Goal: Task Accomplishment & Management: Use online tool/utility

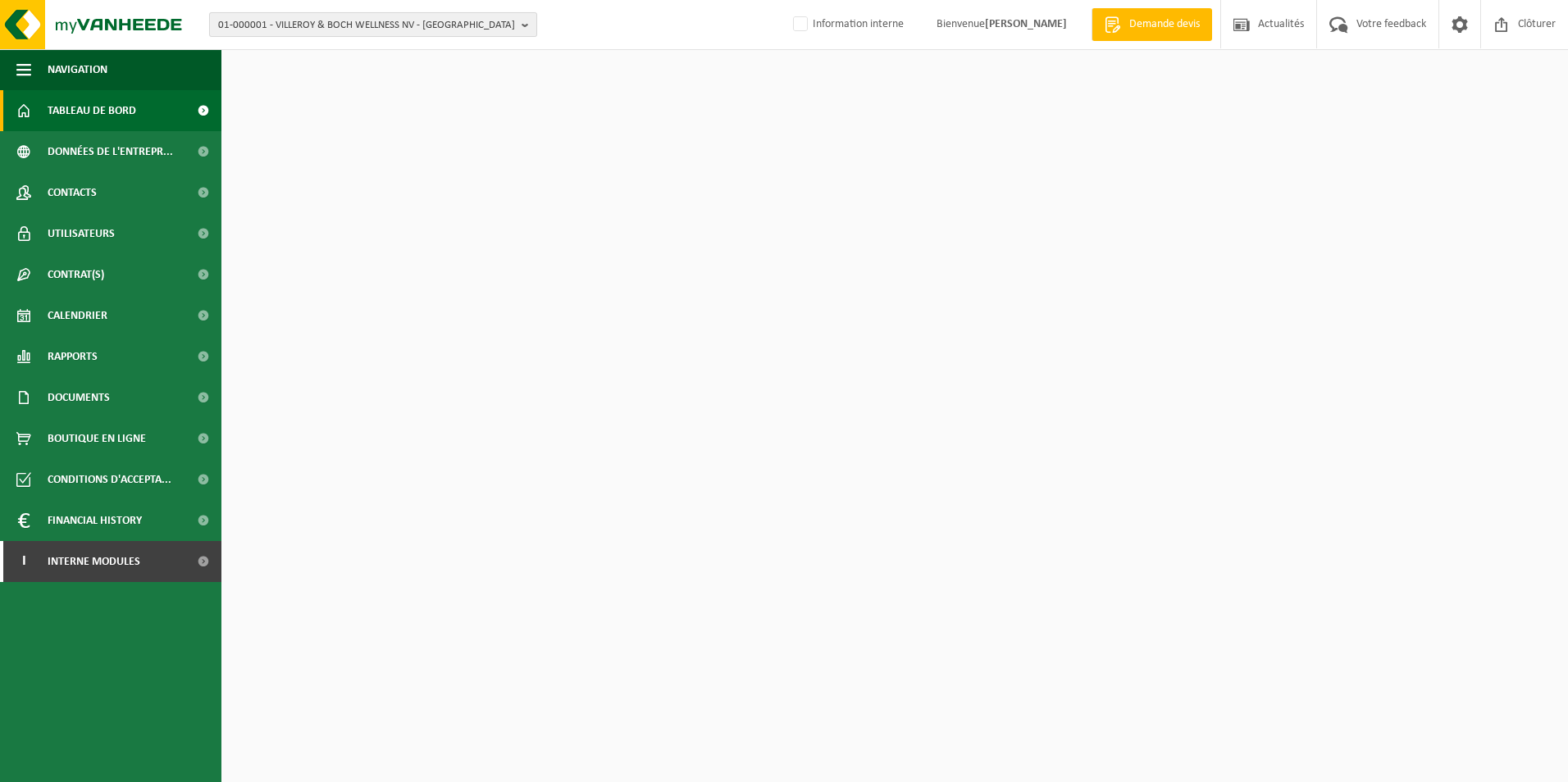
click at [423, 28] on span "01-000001 - VILLEROY & BOCH WELLNESS NV - ROESELARE" at bounding box center [367, 25] width 297 height 24
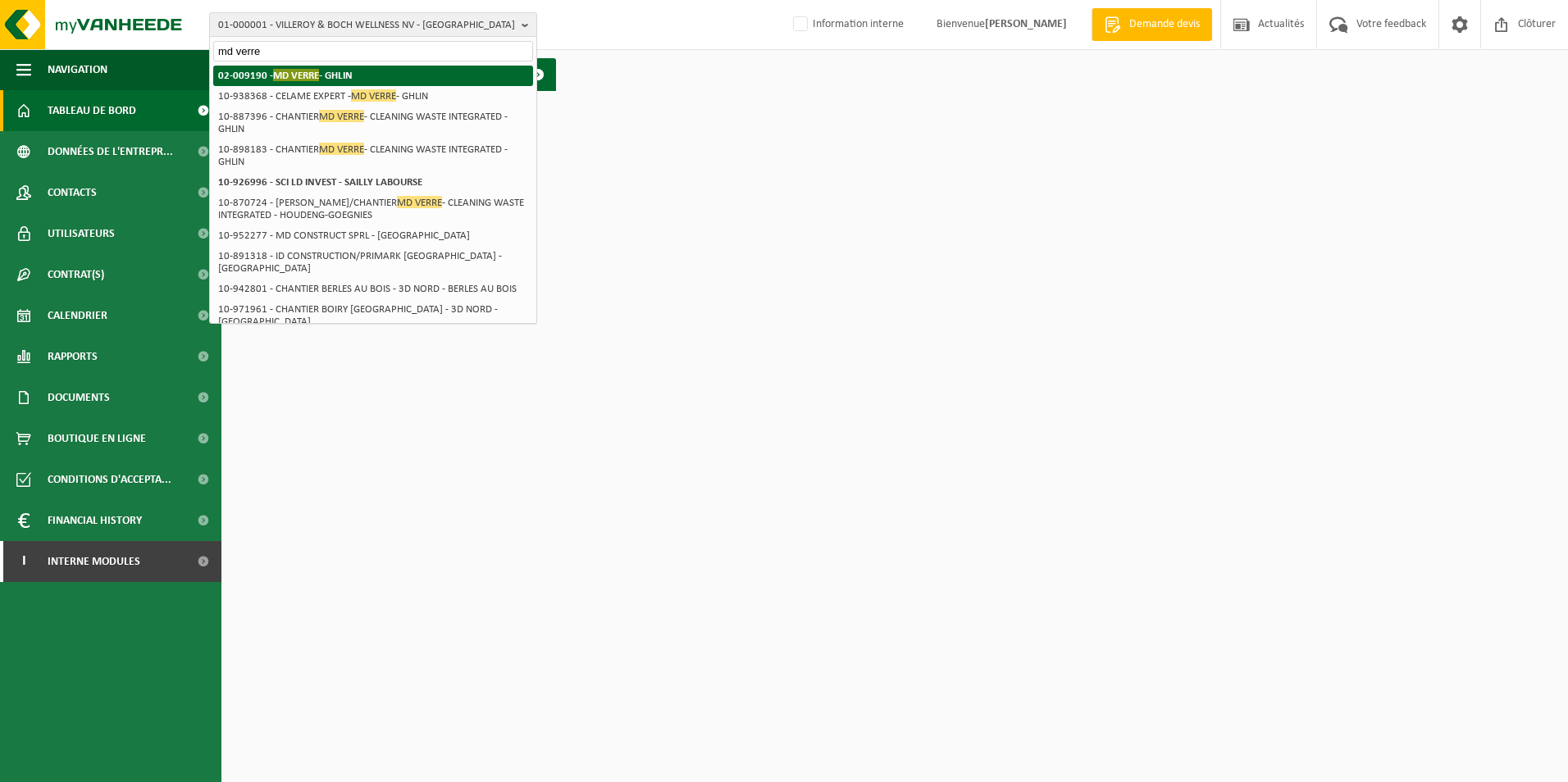
type input "md verre"
click at [370, 67] on li "02-009190 - MD VERRE - GHLIN" at bounding box center [373, 76] width 320 height 21
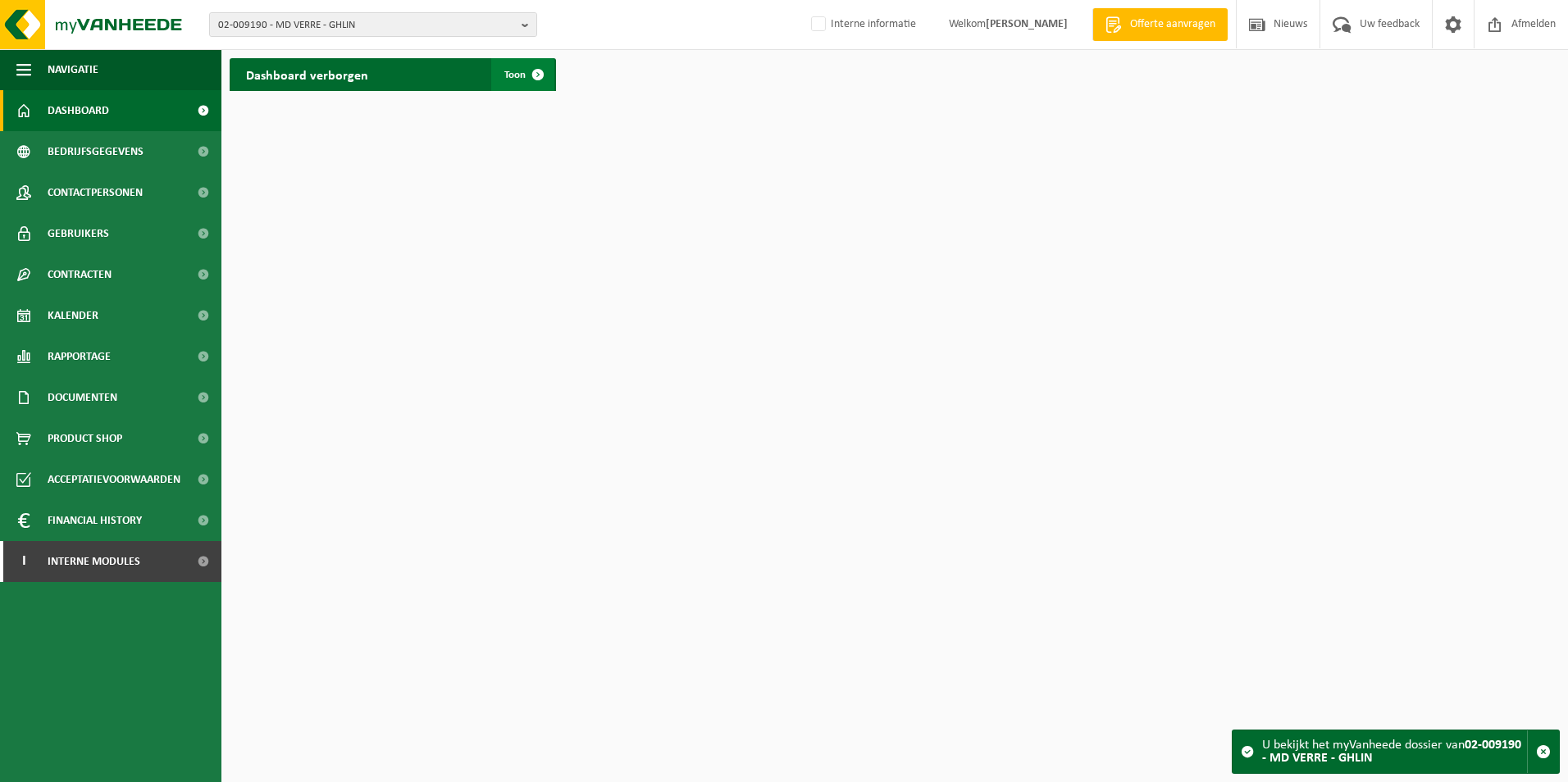
click at [511, 77] on span "Toon" at bounding box center [515, 76] width 22 height 11
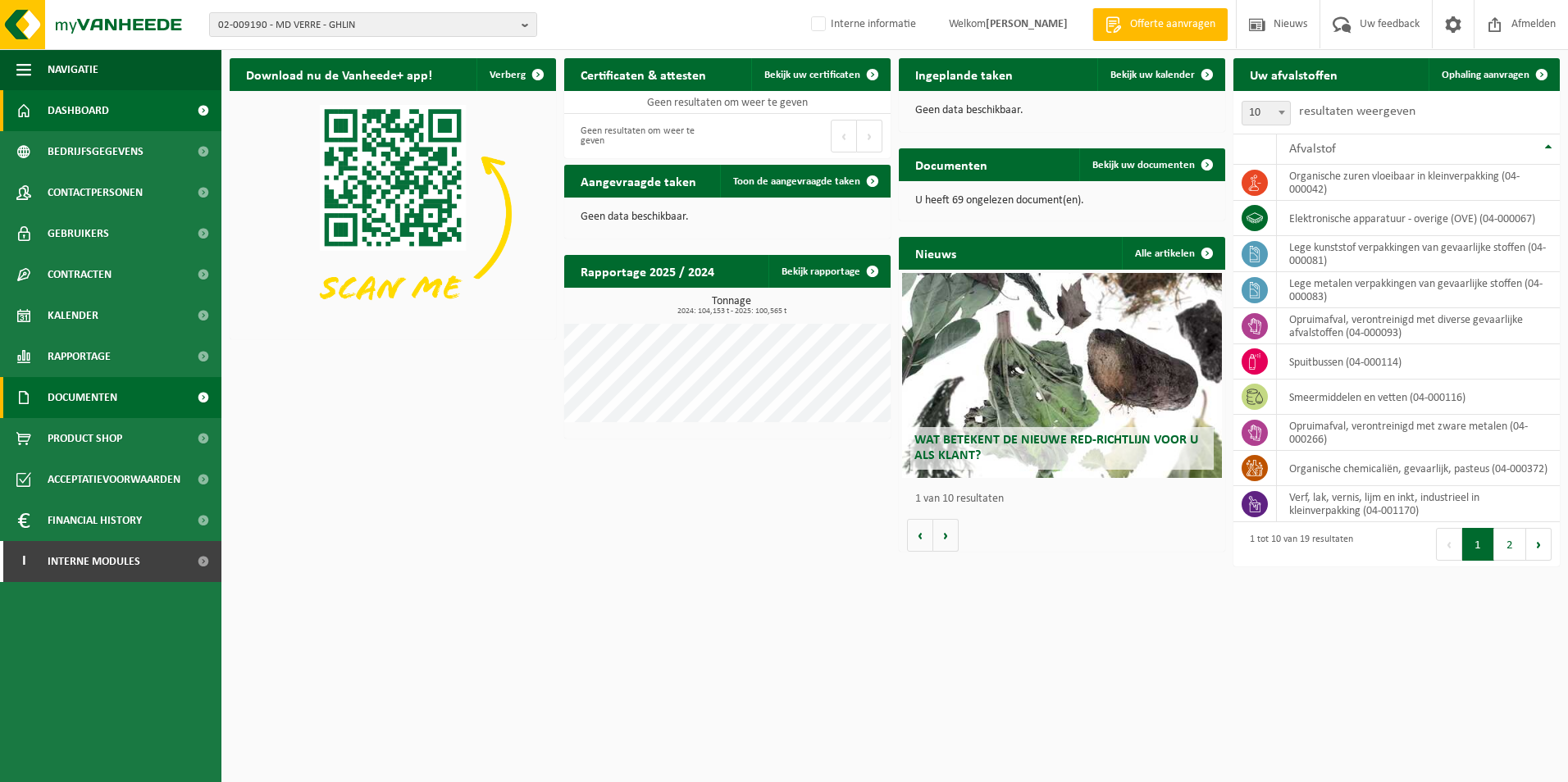
click at [98, 393] on span "Documenten" at bounding box center [83, 398] width 70 height 41
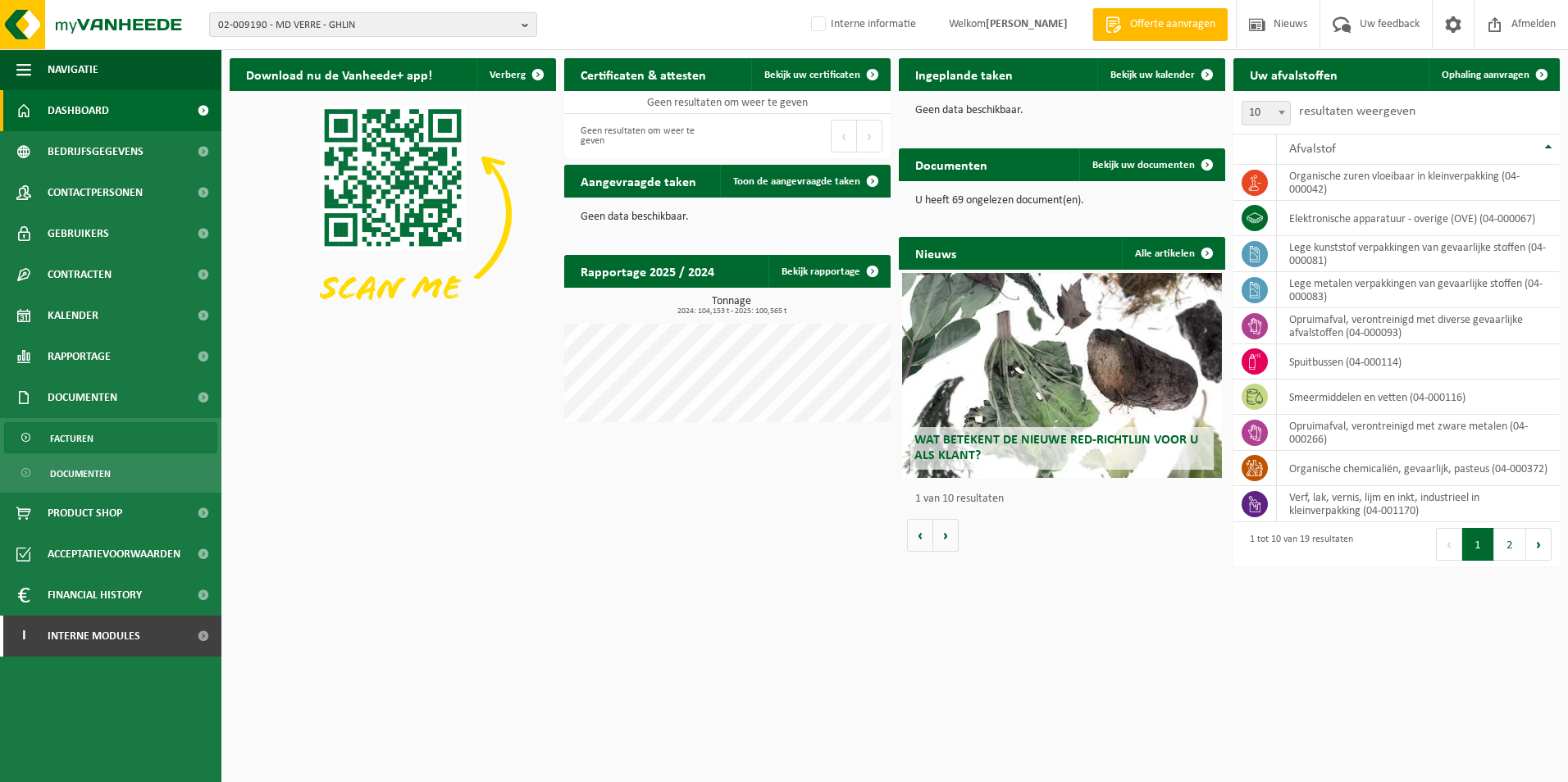
click at [98, 425] on link "Facturen" at bounding box center [111, 438] width 213 height 31
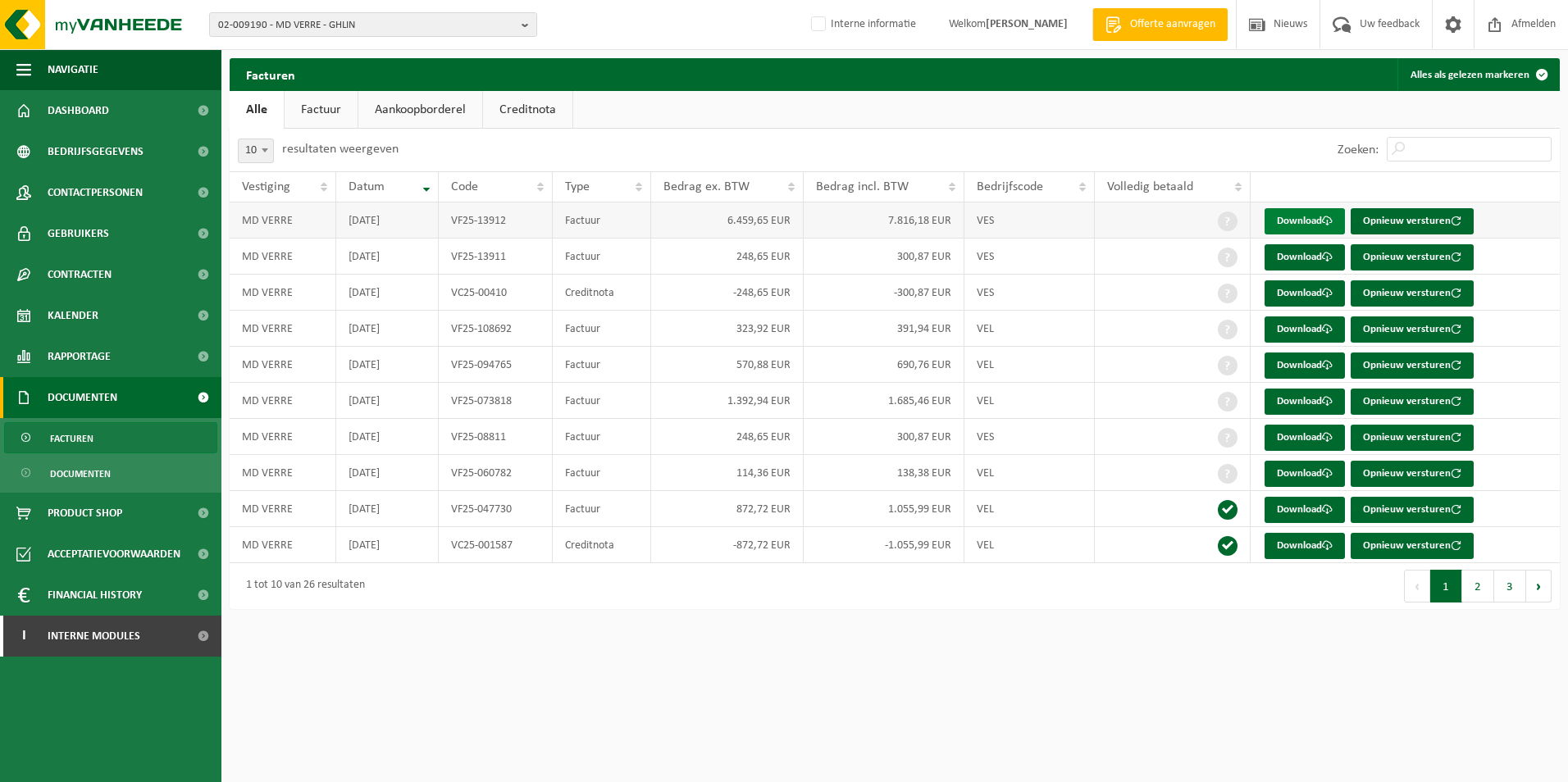
click at [1302, 221] on link "Download" at bounding box center [1305, 221] width 80 height 26
click at [117, 113] on link "Dashboard" at bounding box center [111, 111] width 221 height 41
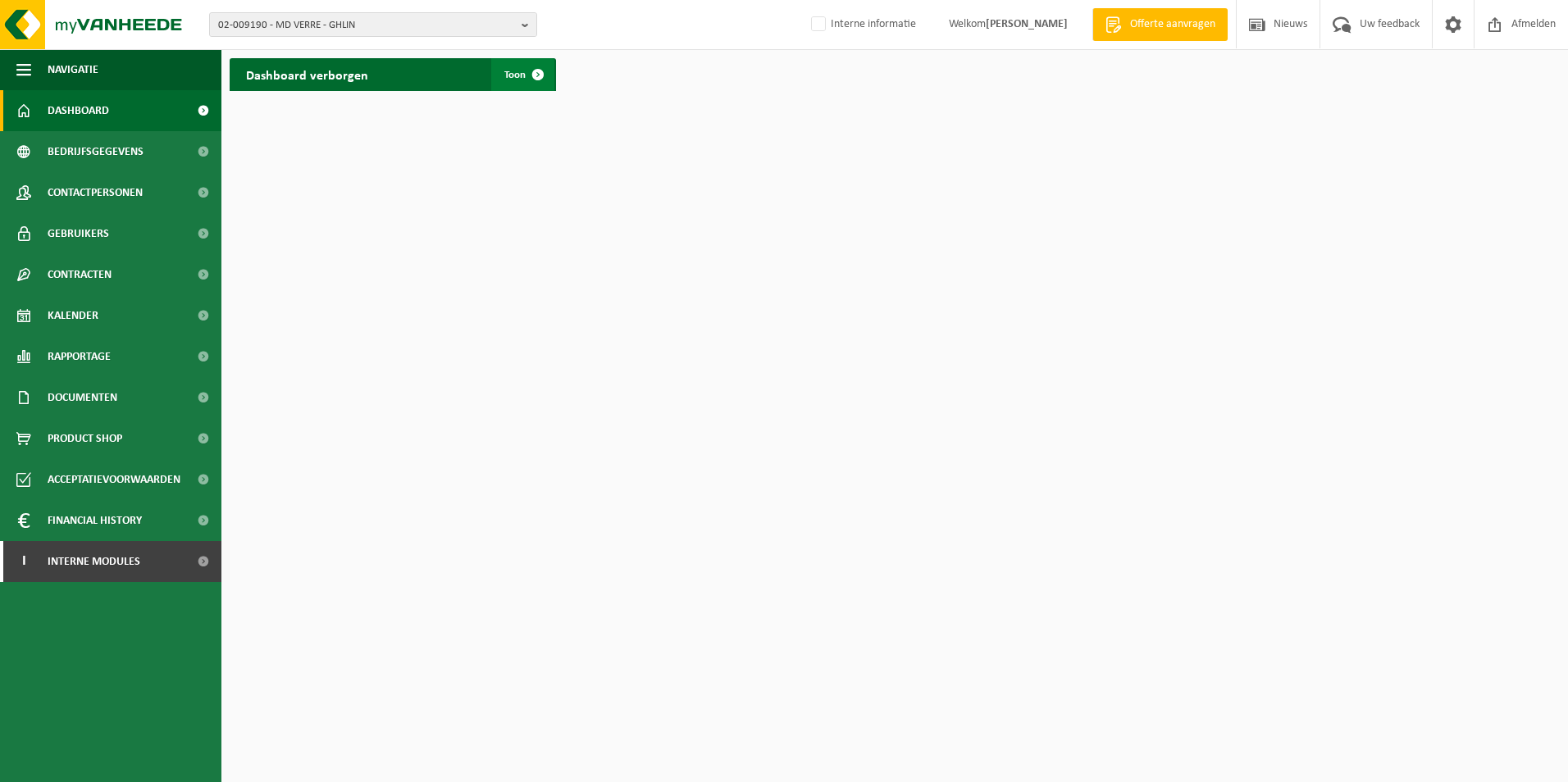
click at [514, 81] on link "Toon" at bounding box center [522, 75] width 63 height 32
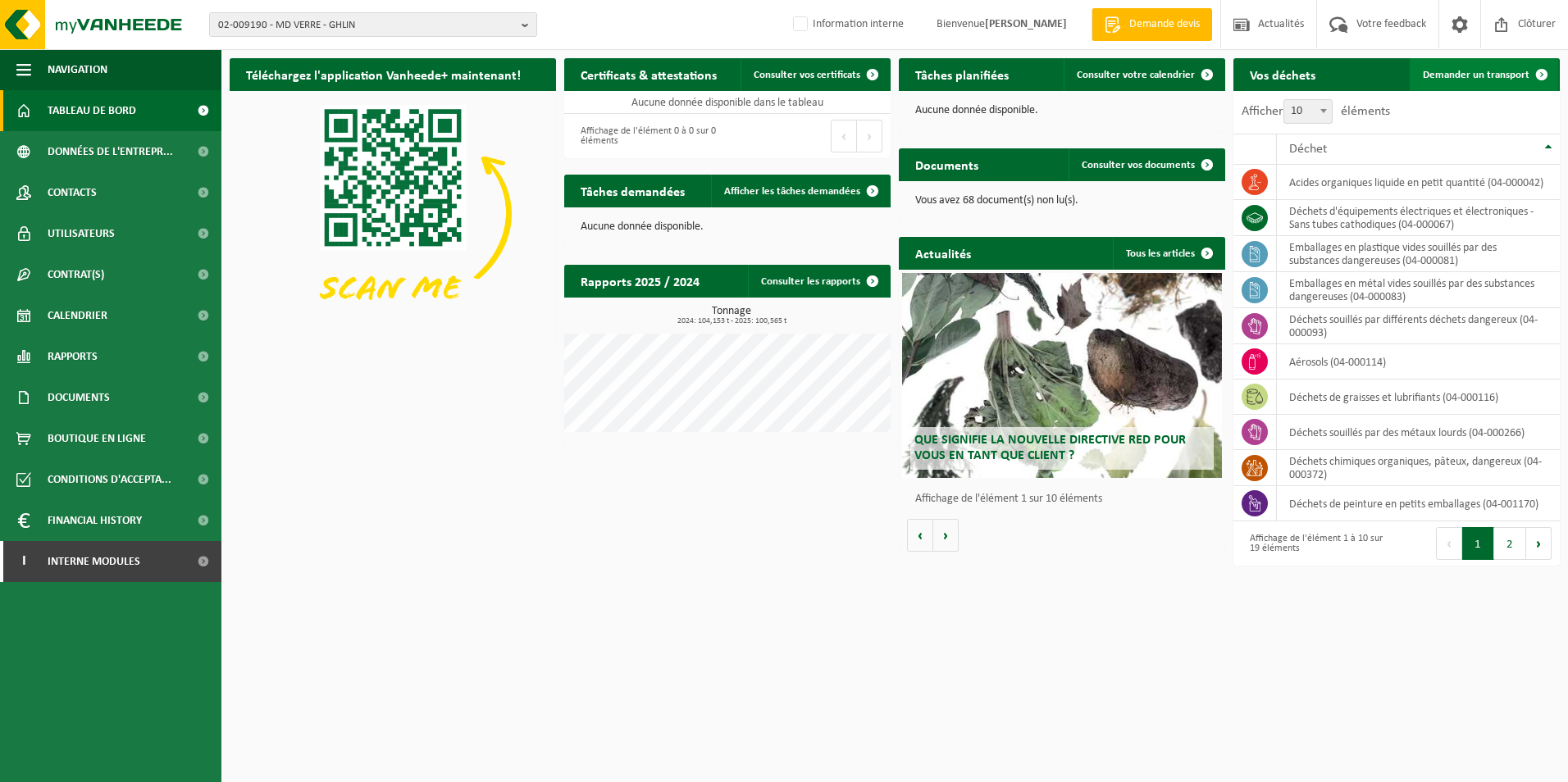
click at [1453, 76] on span "Demander un transport" at bounding box center [1476, 76] width 107 height 11
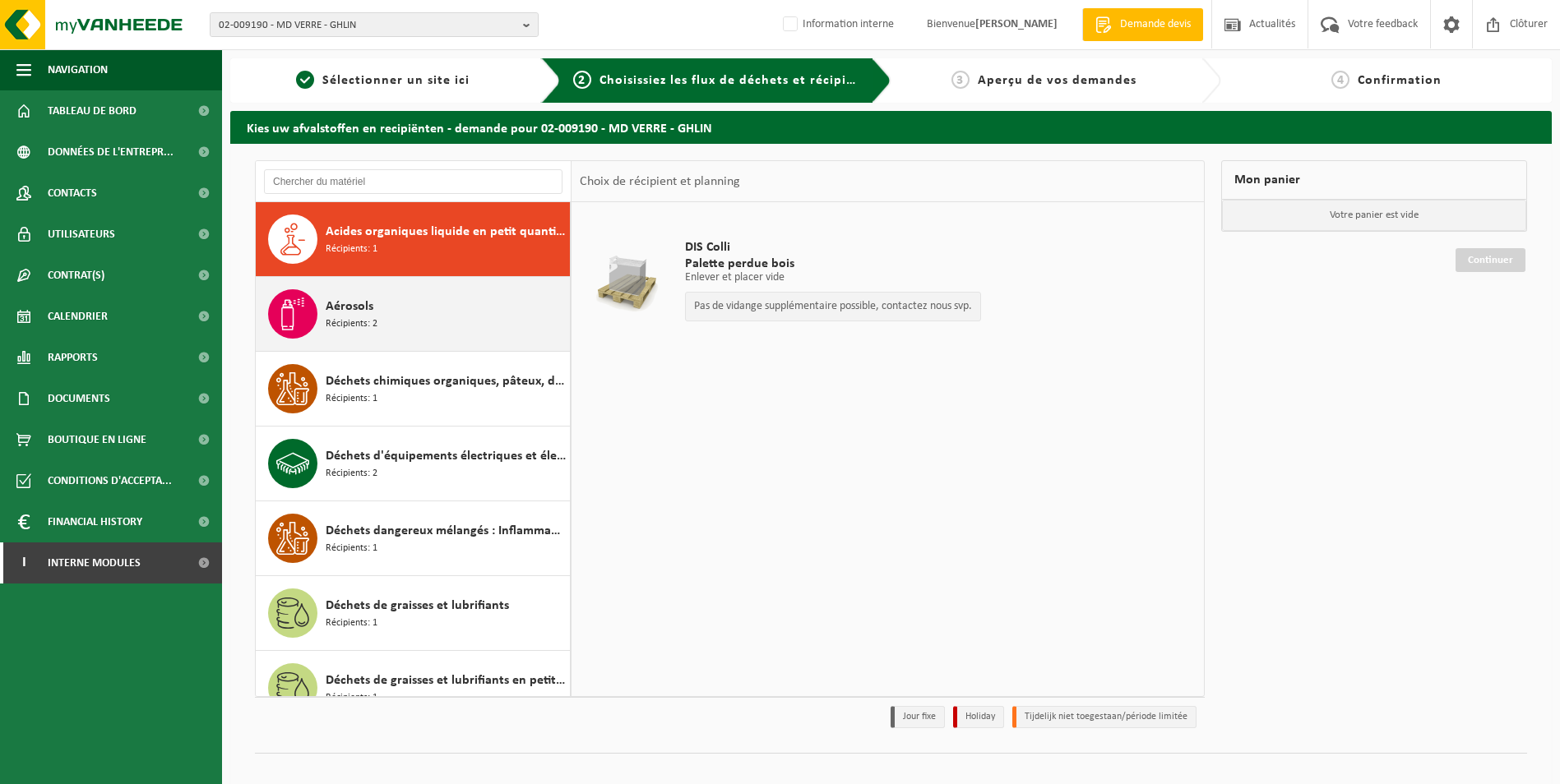
click at [417, 305] on div "Aérosols Récipients: 2" at bounding box center [445, 314] width 240 height 50
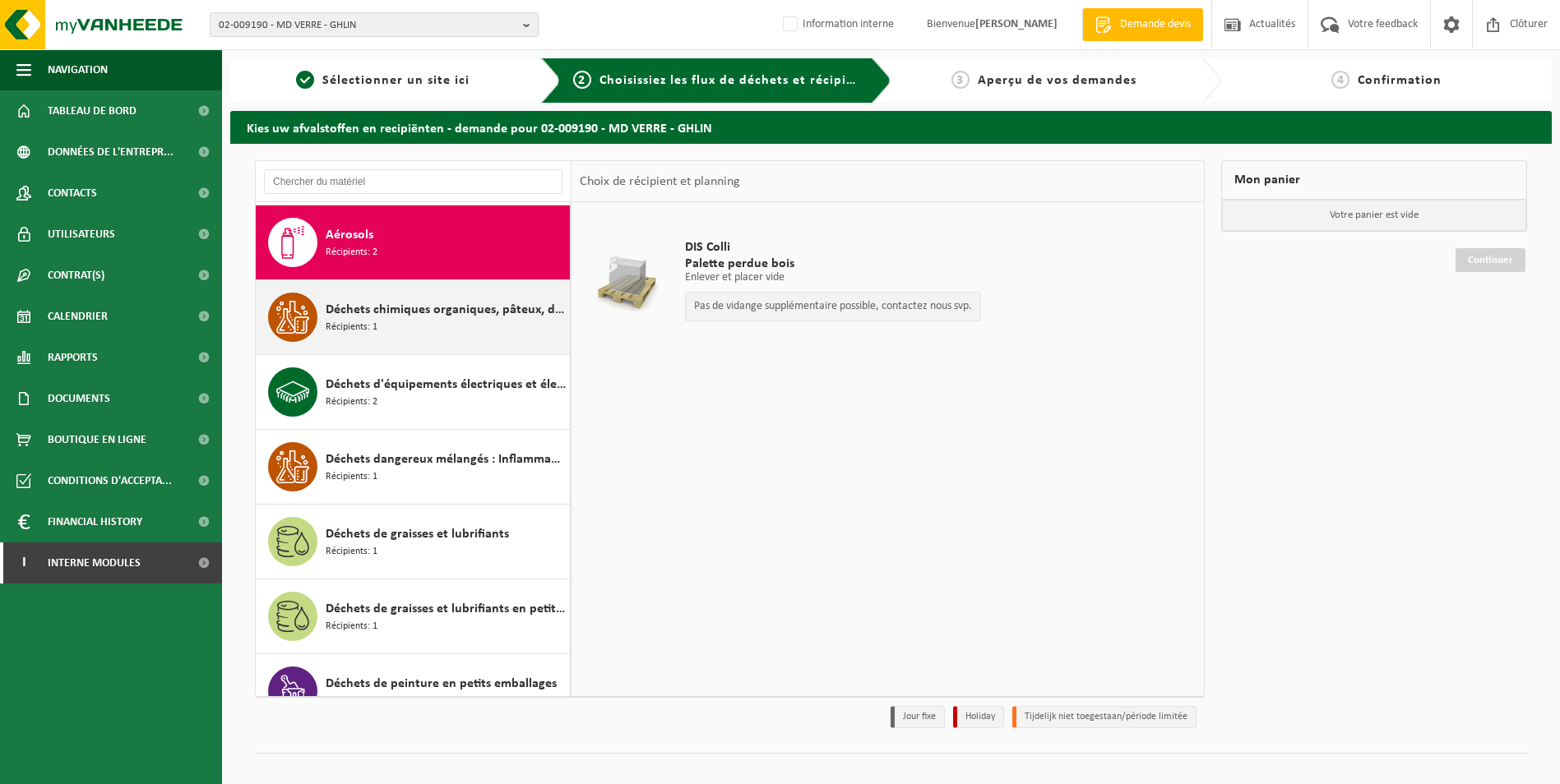
scroll to position [75, 0]
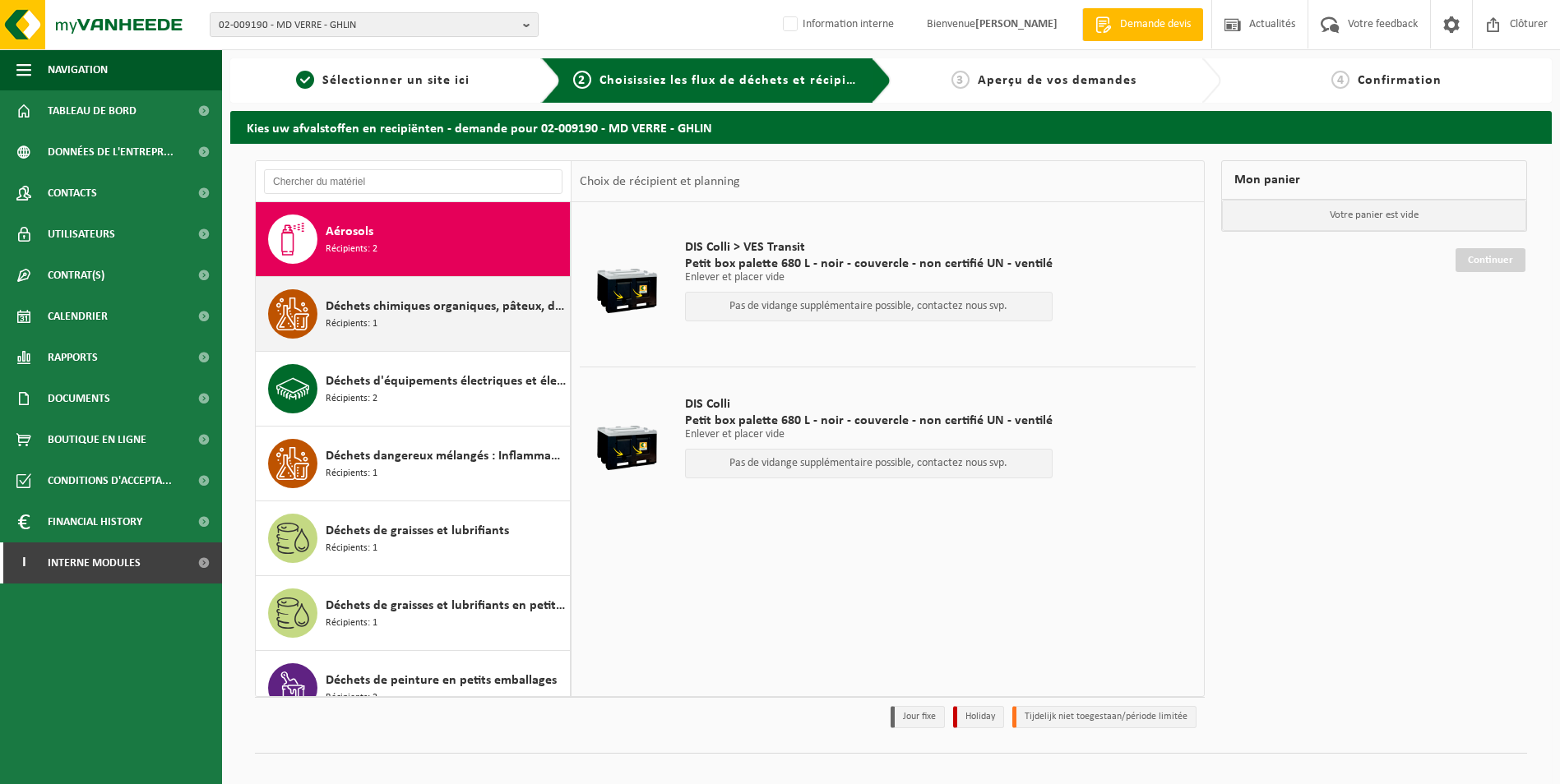
click at [438, 318] on div "Déchets chimiques organiques, pâteux, dangereux Récipients: 1" at bounding box center [445, 314] width 240 height 50
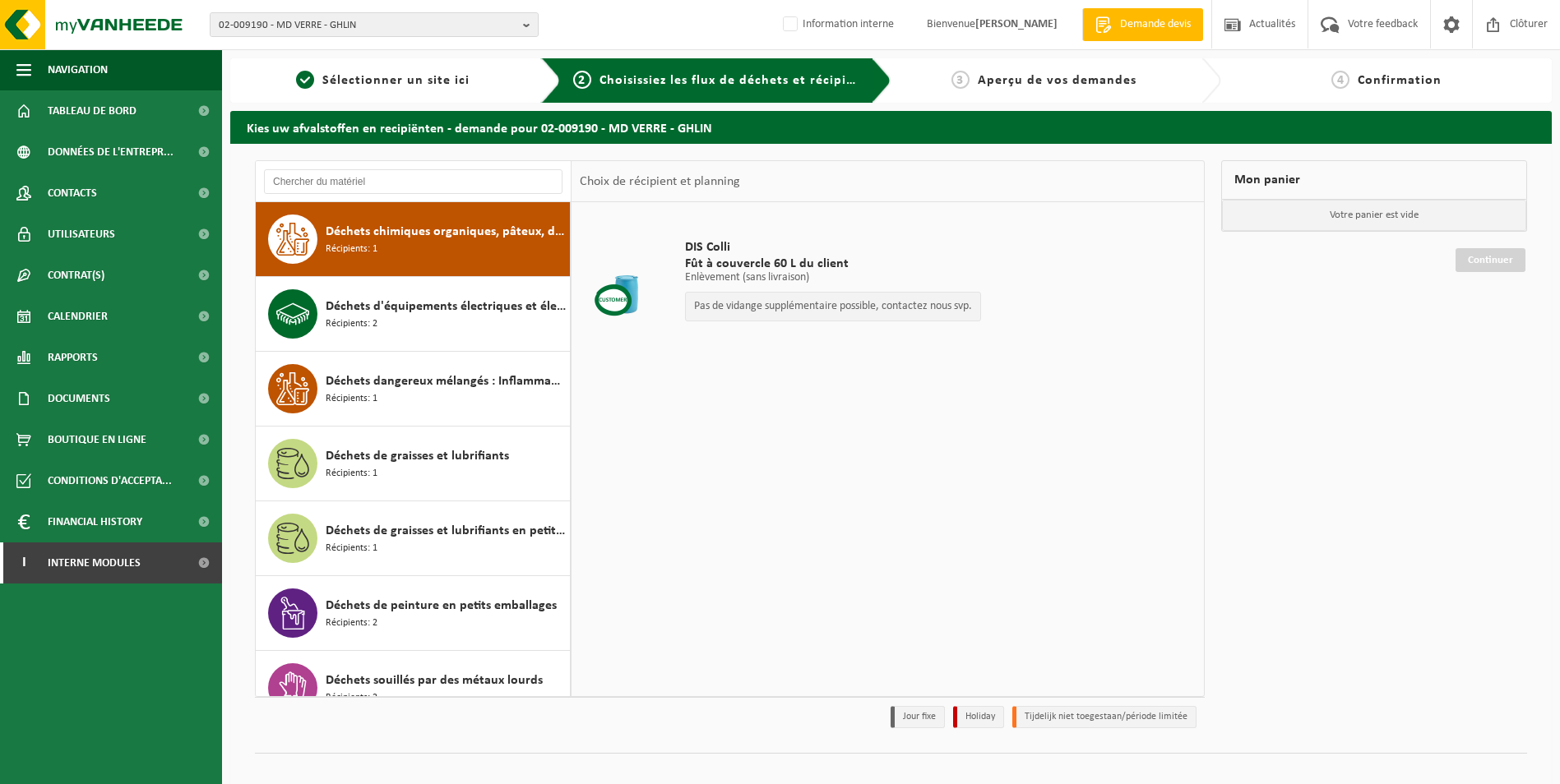
click at [438, 318] on div "Déchets d'équipements électriques et électroniques - Sans tubes cathodiques Réc…" at bounding box center [445, 314] width 240 height 50
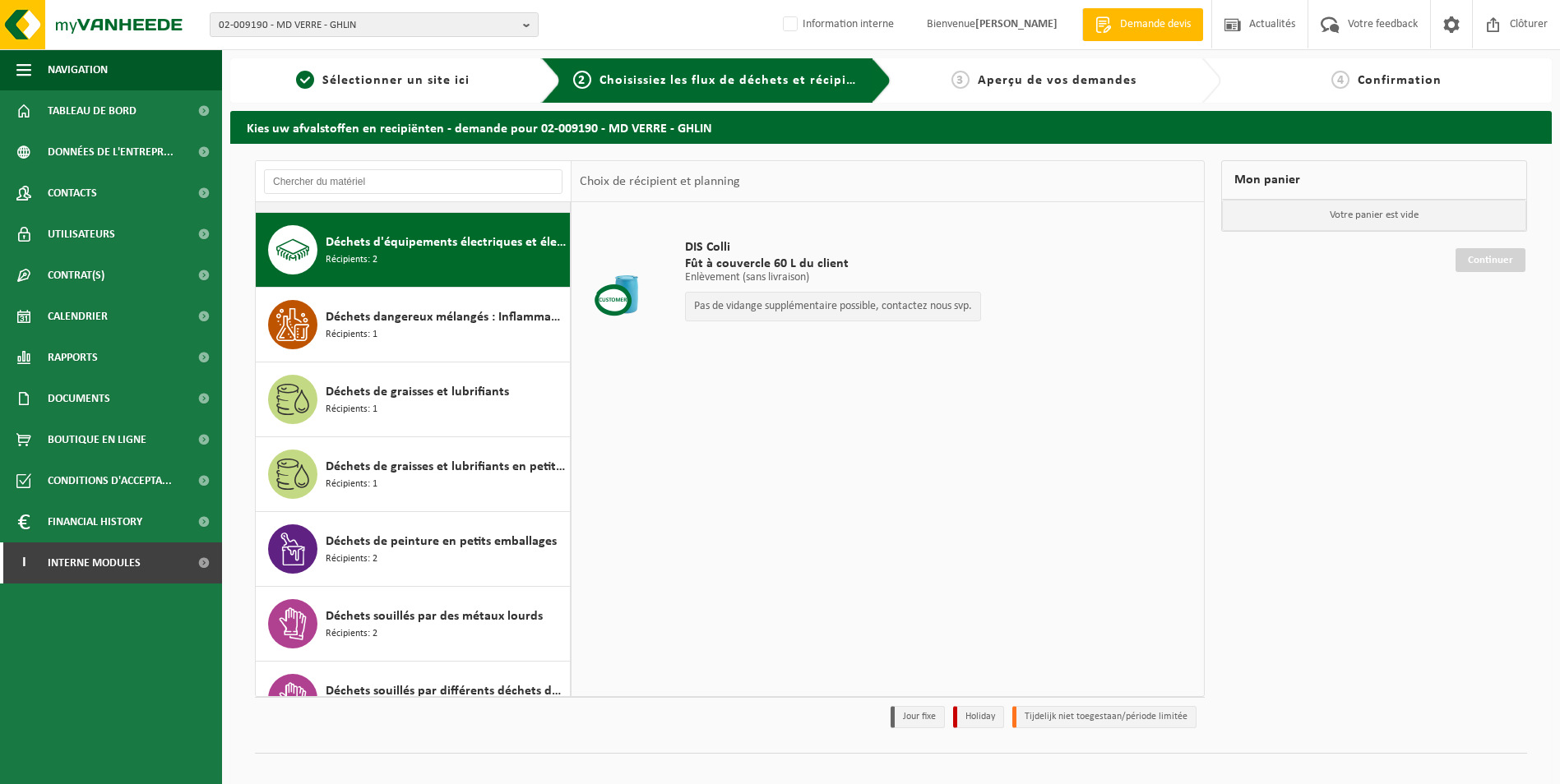
scroll to position [224, 0]
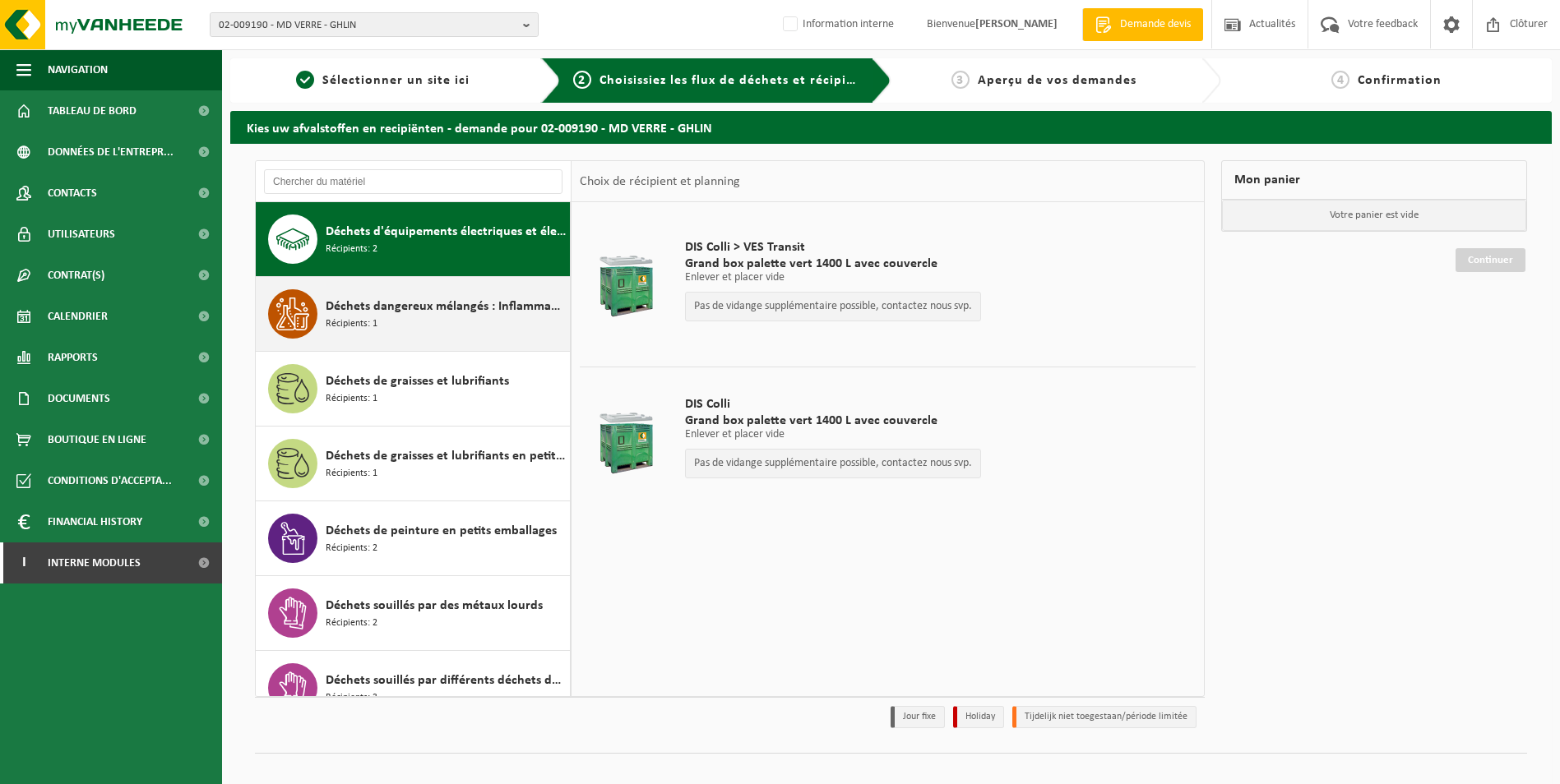
click at [426, 324] on div "Déchets dangereux mélangés : Inflammable - Corrosif Récipients: 1" at bounding box center [445, 314] width 240 height 50
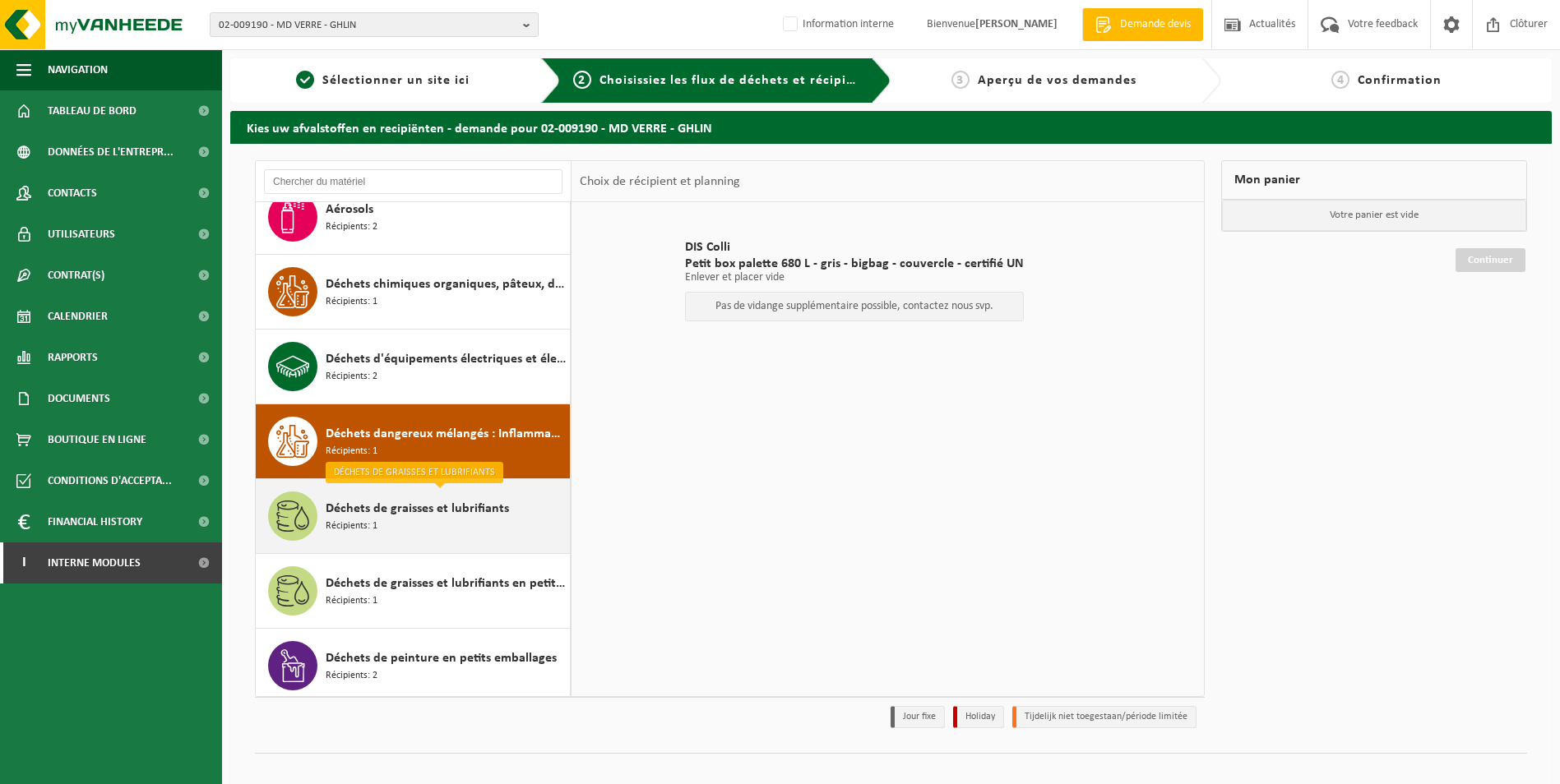
scroll to position [52, 0]
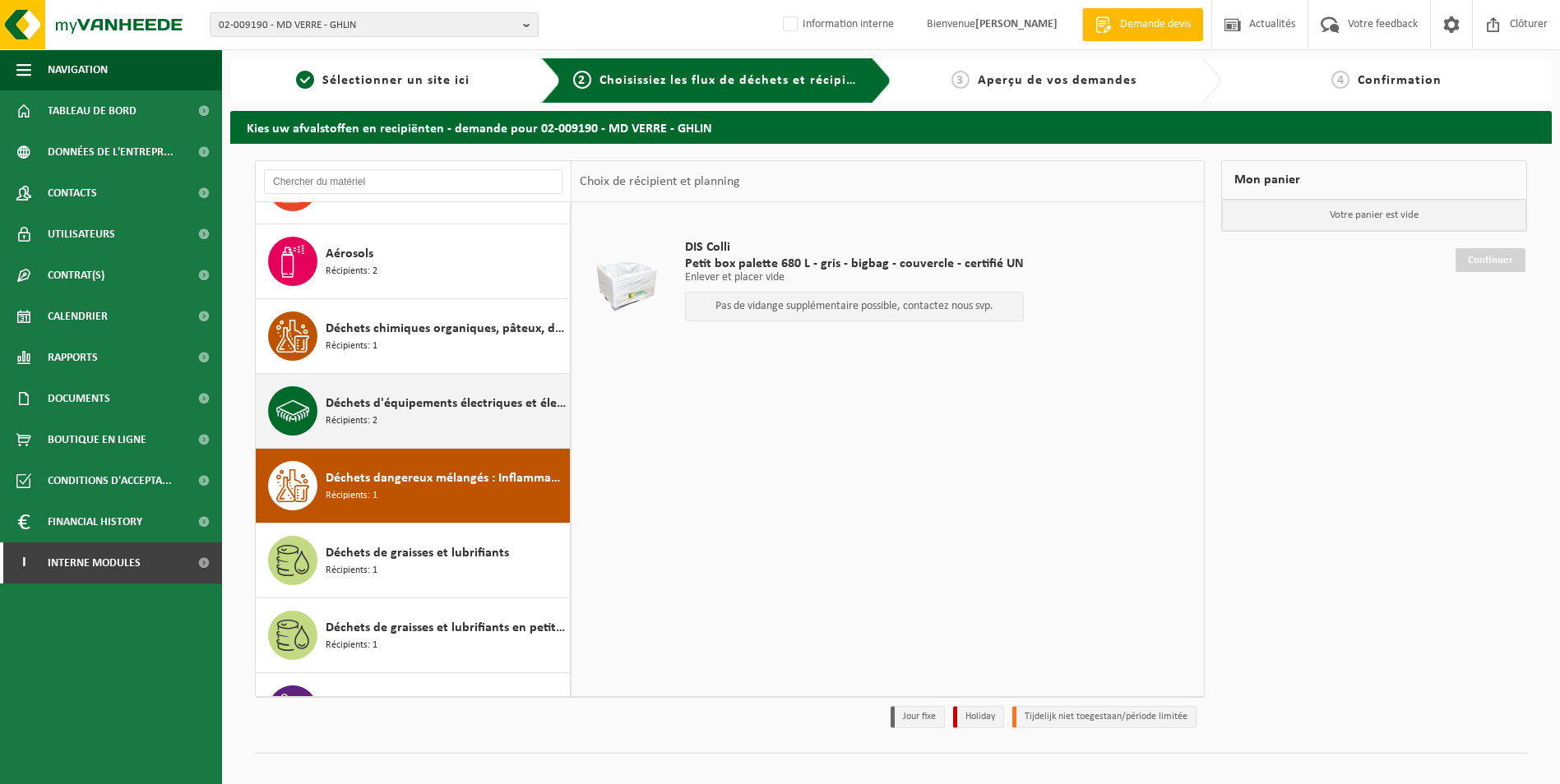
click at [411, 398] on span "Déchets d'équipements électriques et électroniques - Sans tubes cathodiques" at bounding box center [445, 404] width 240 height 20
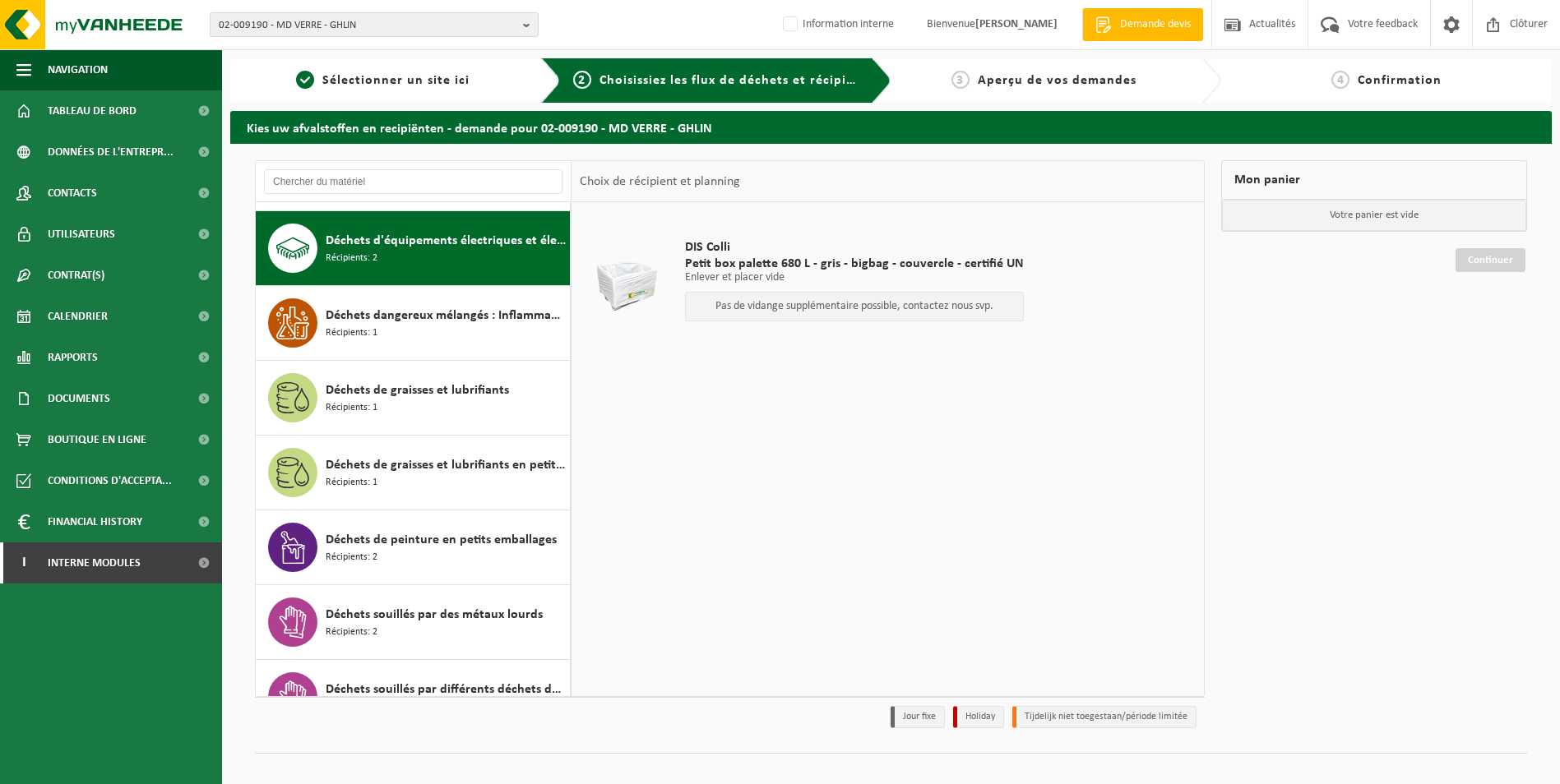
scroll to position [224, 0]
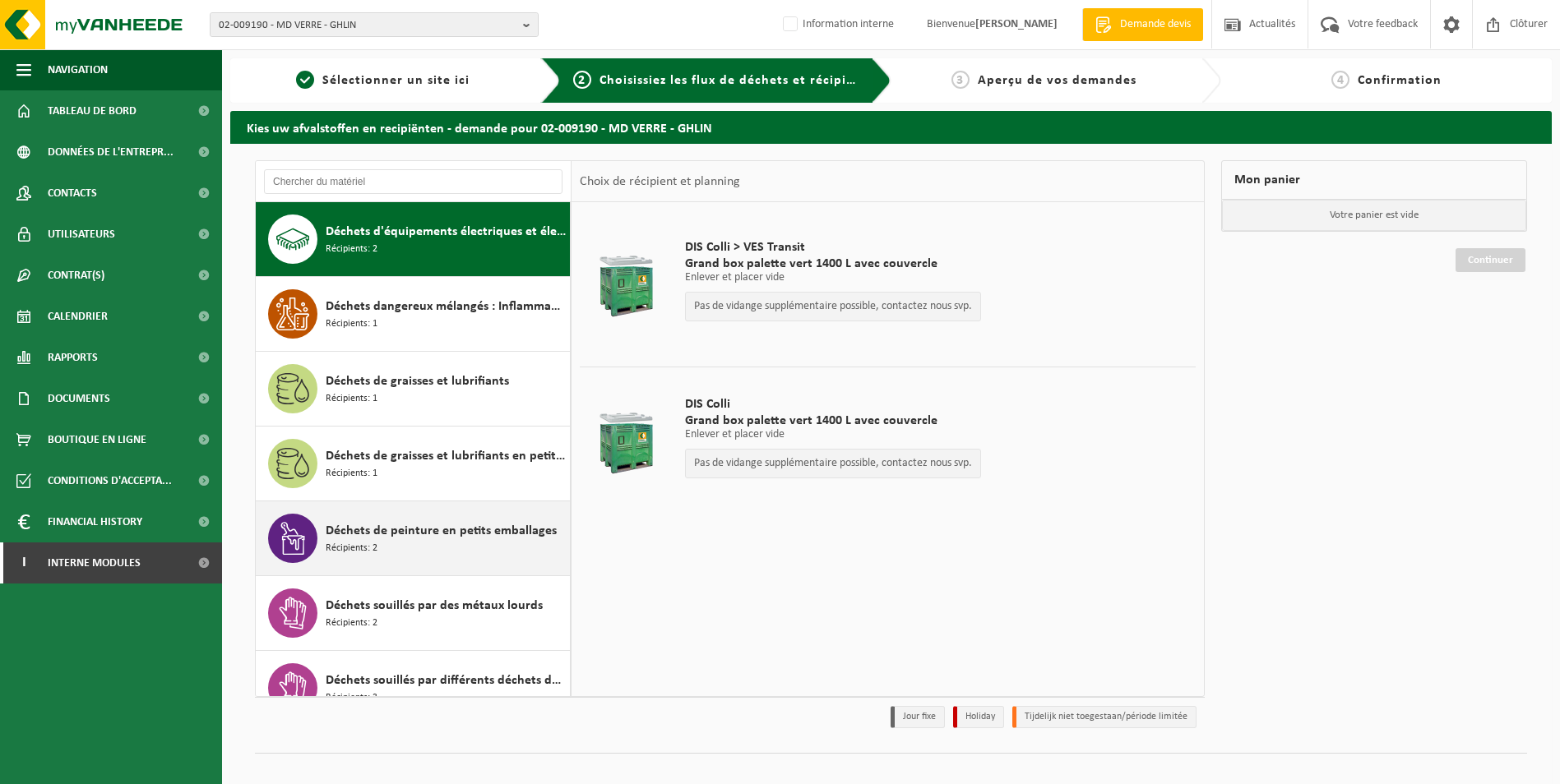
click at [399, 560] on div "Déchets de peinture en petits emballages Récipients: 2" at bounding box center [445, 538] width 240 height 50
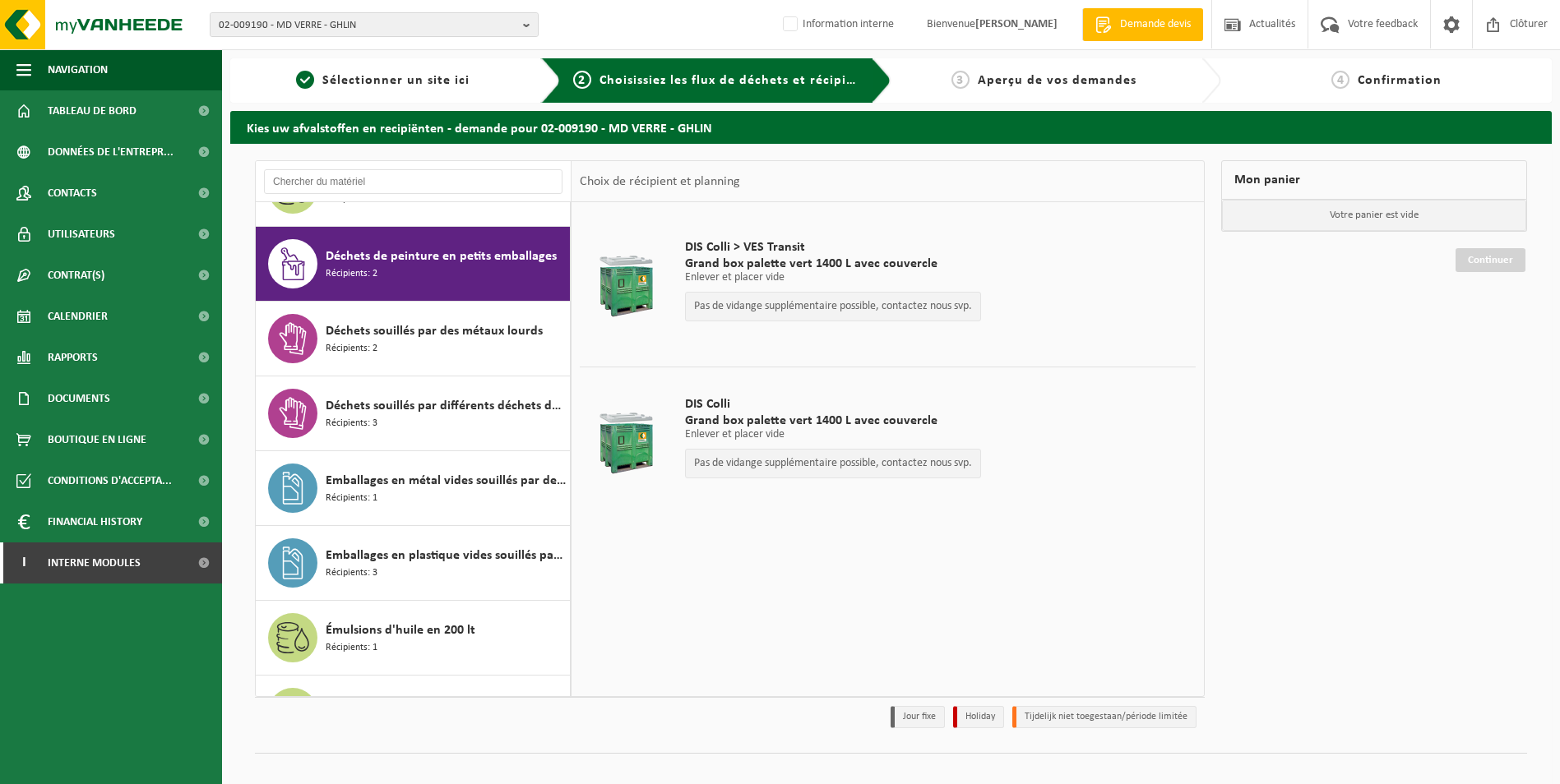
scroll to position [524, 0]
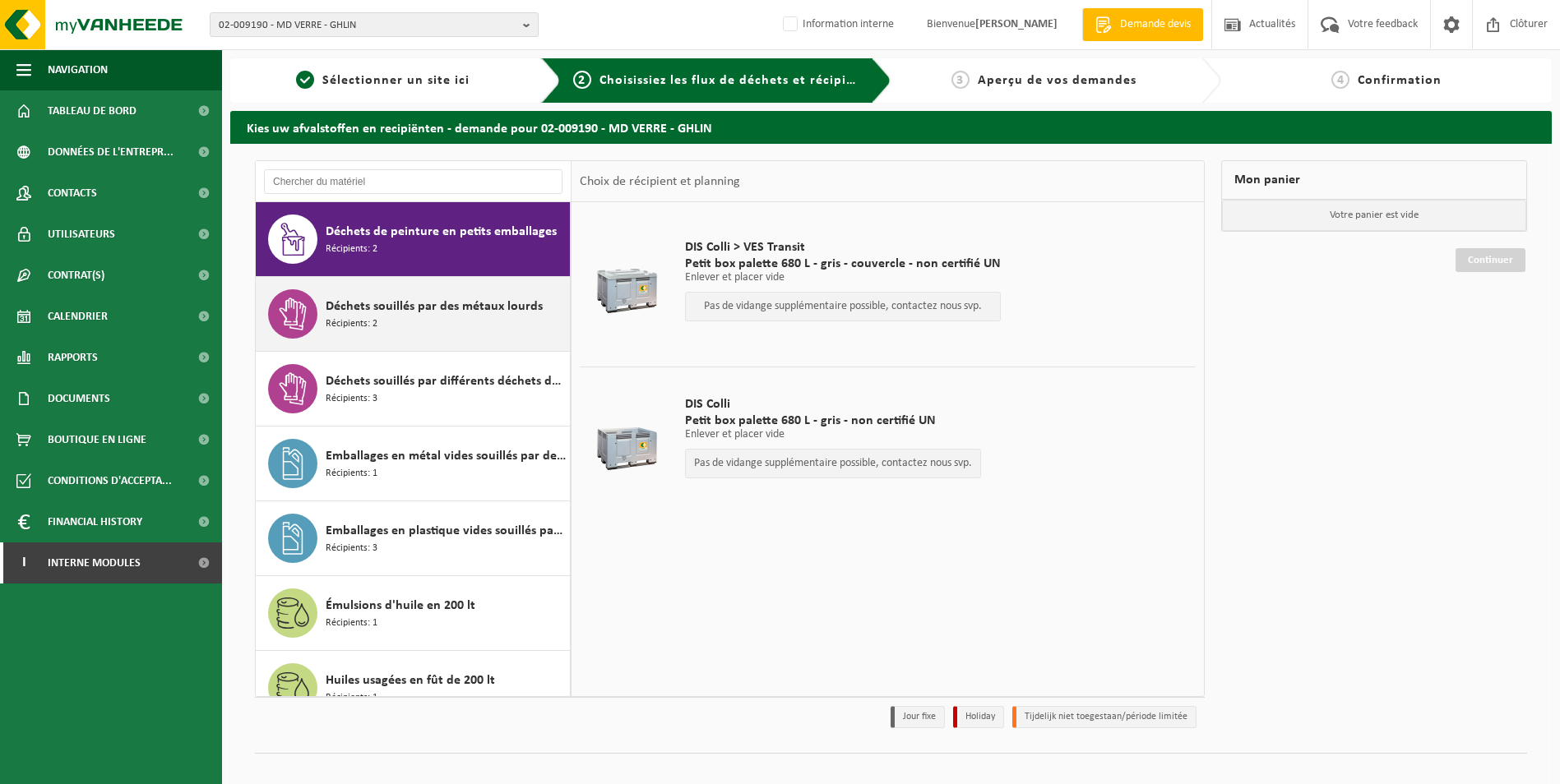
click at [410, 315] on span "Déchets souillés par des métaux lourds" at bounding box center [433, 306] width 217 height 20
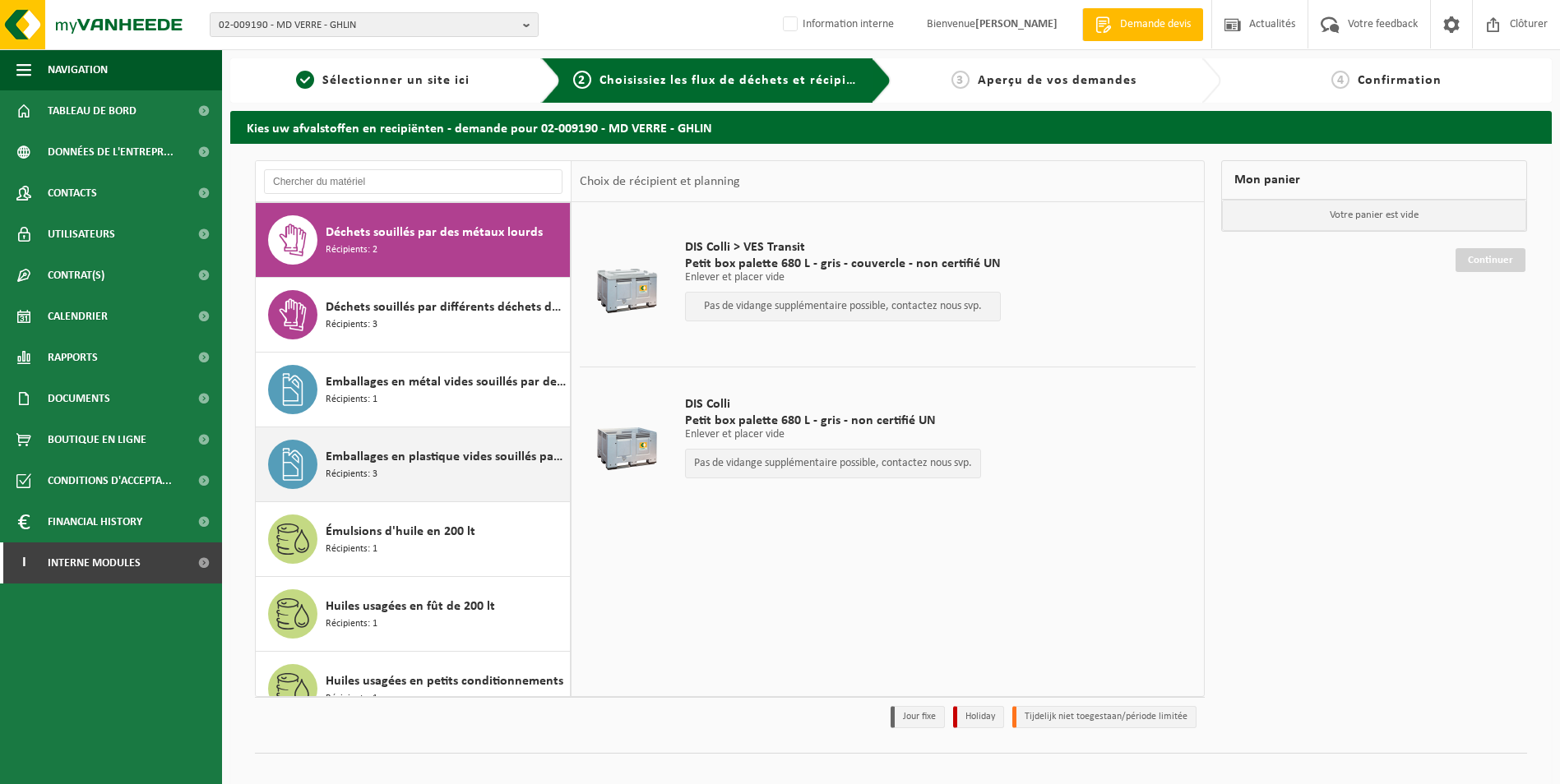
scroll to position [598, 0]
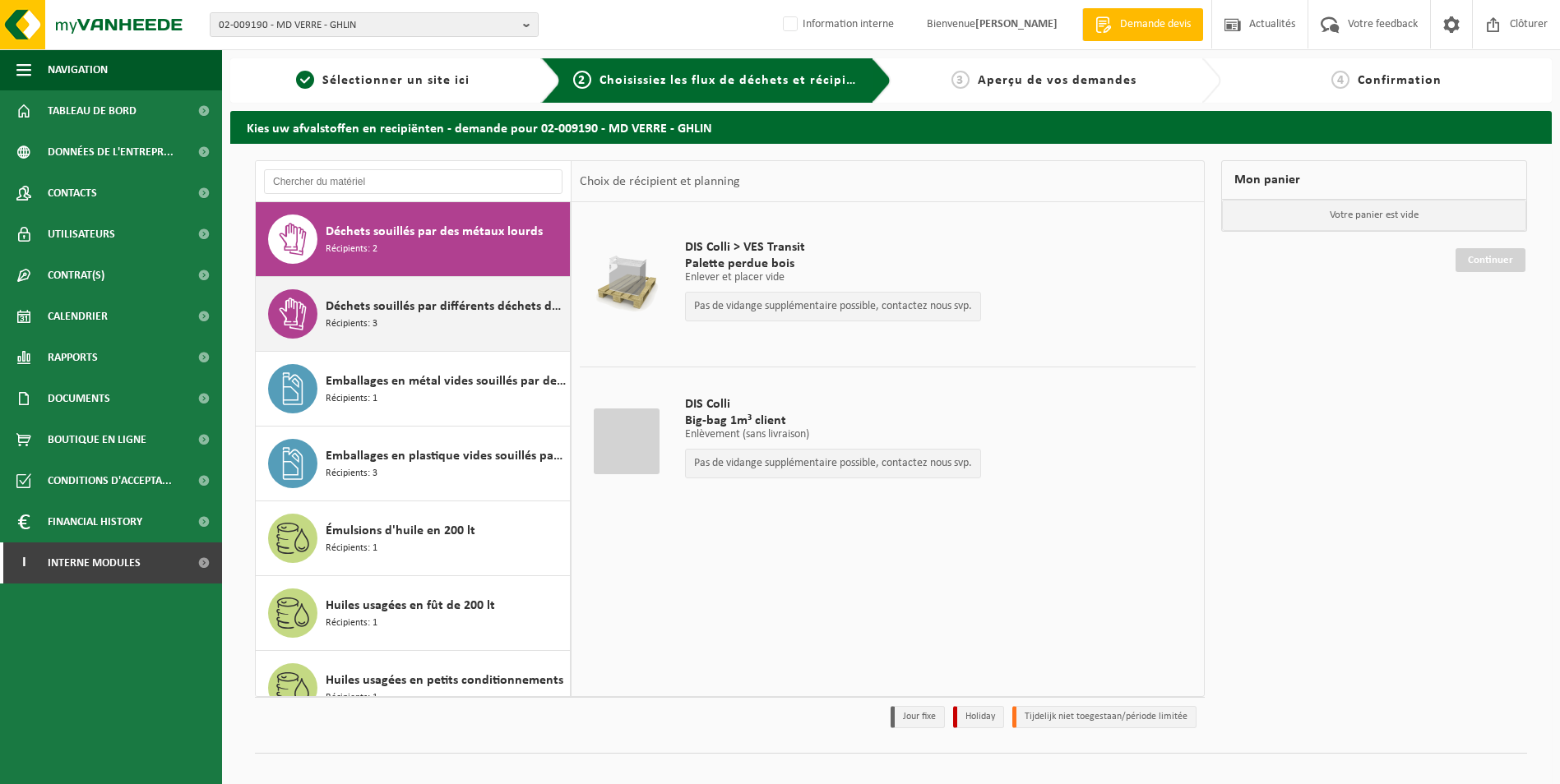
click at [436, 314] on span "Déchets souillés par différents déchets dangereux" at bounding box center [445, 306] width 240 height 20
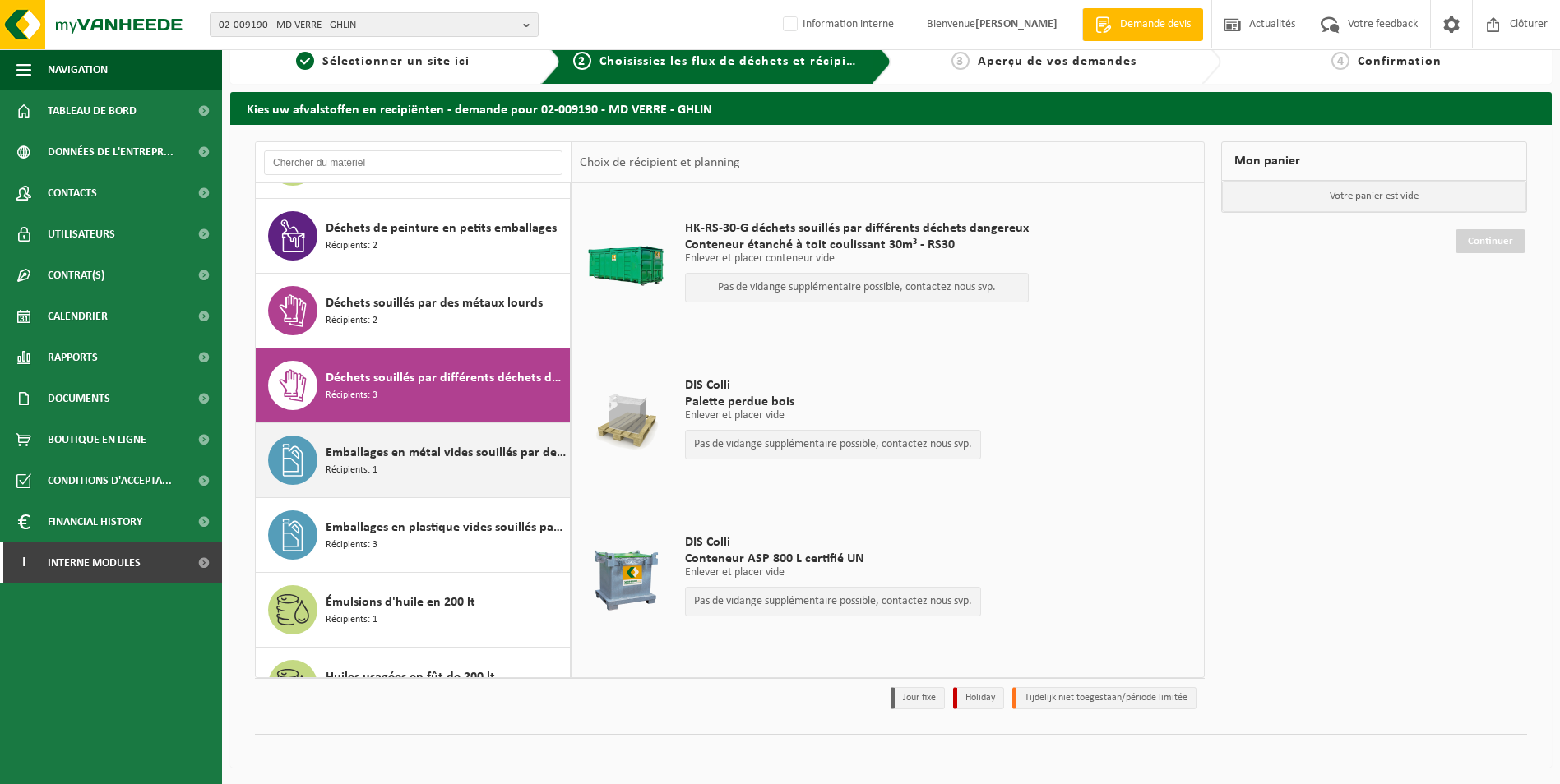
scroll to position [426, 0]
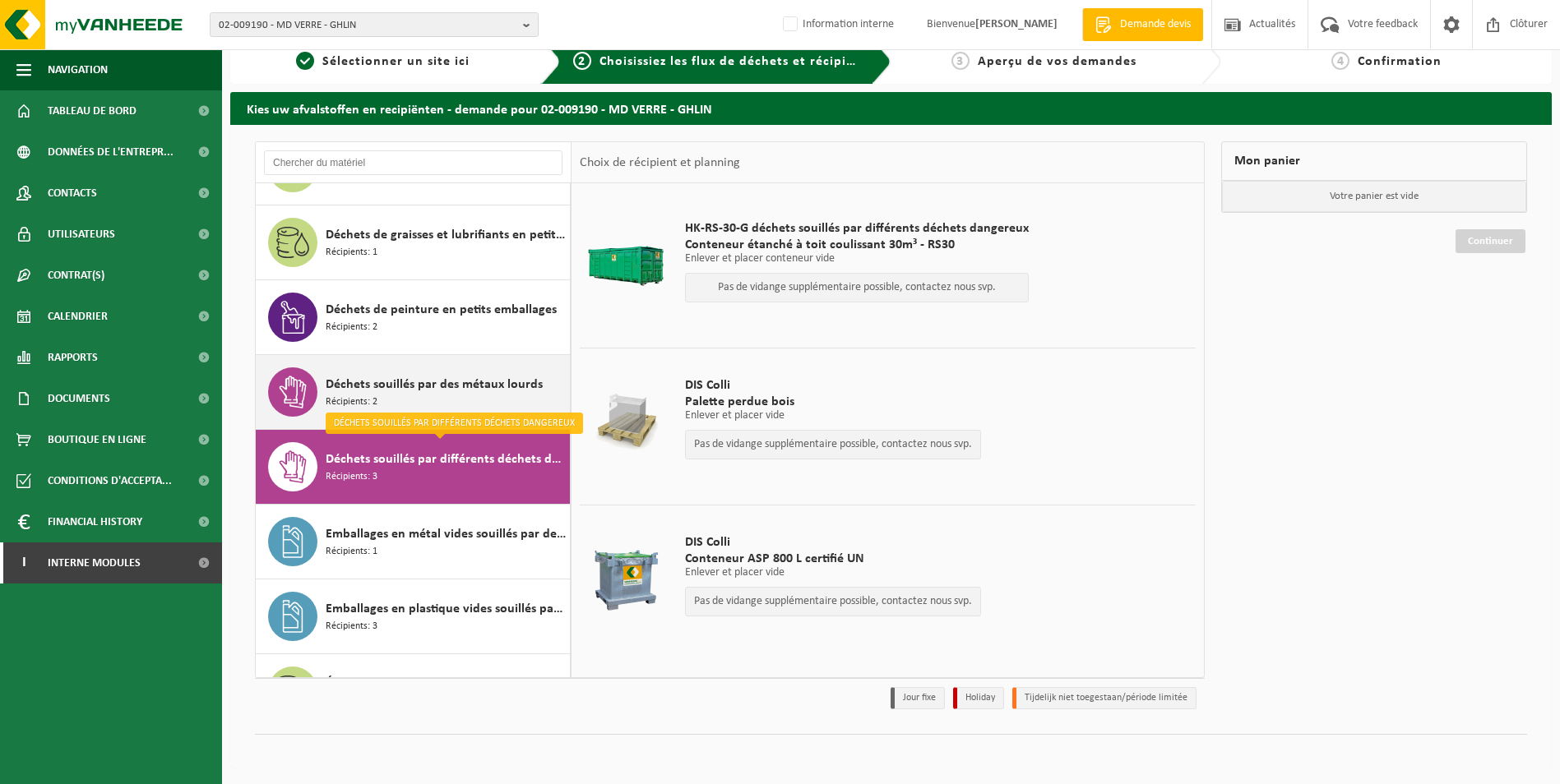
click at [415, 389] on span "Déchets souillés par des métaux lourds" at bounding box center [433, 385] width 217 height 20
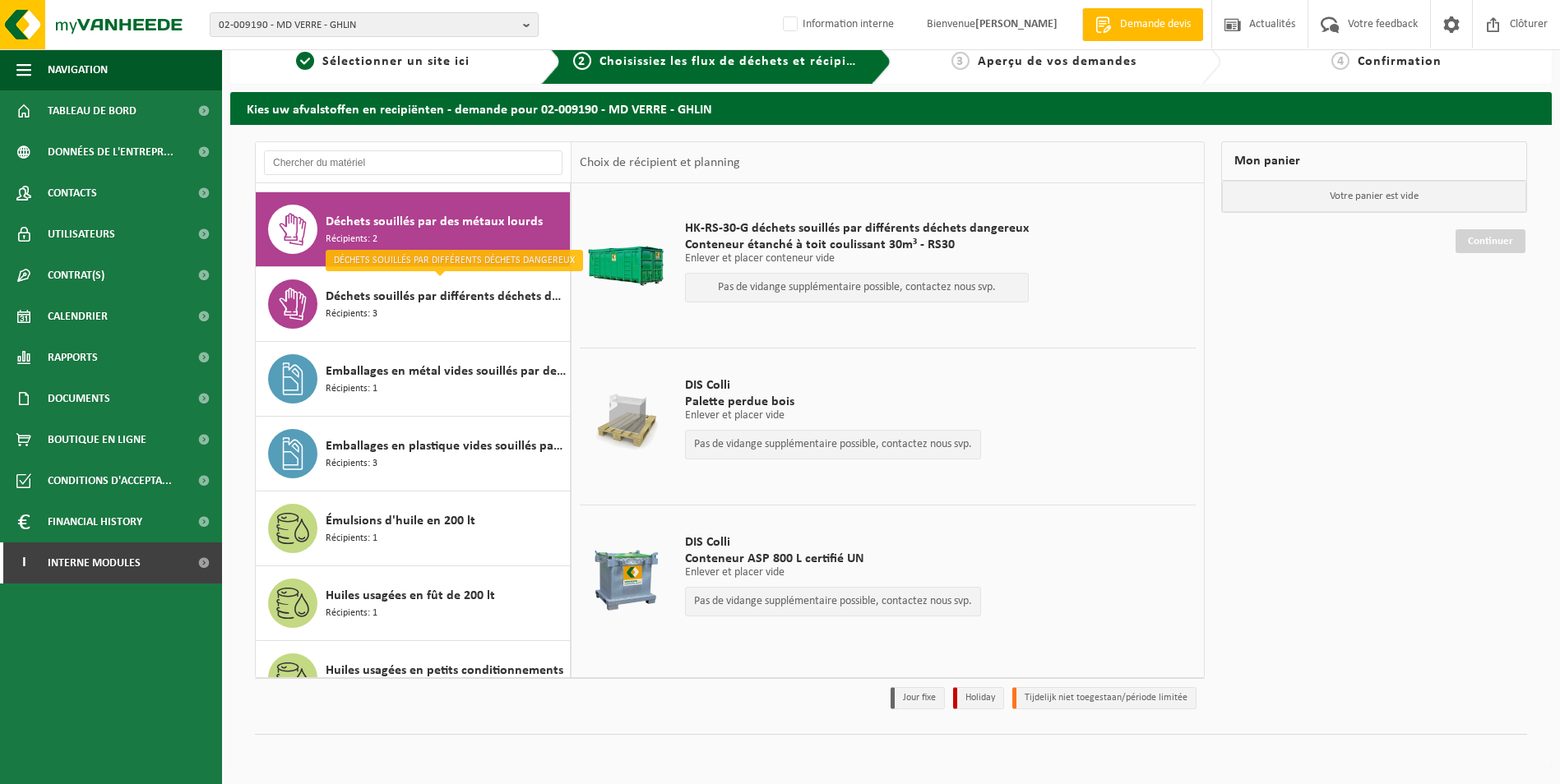
scroll to position [598, 0]
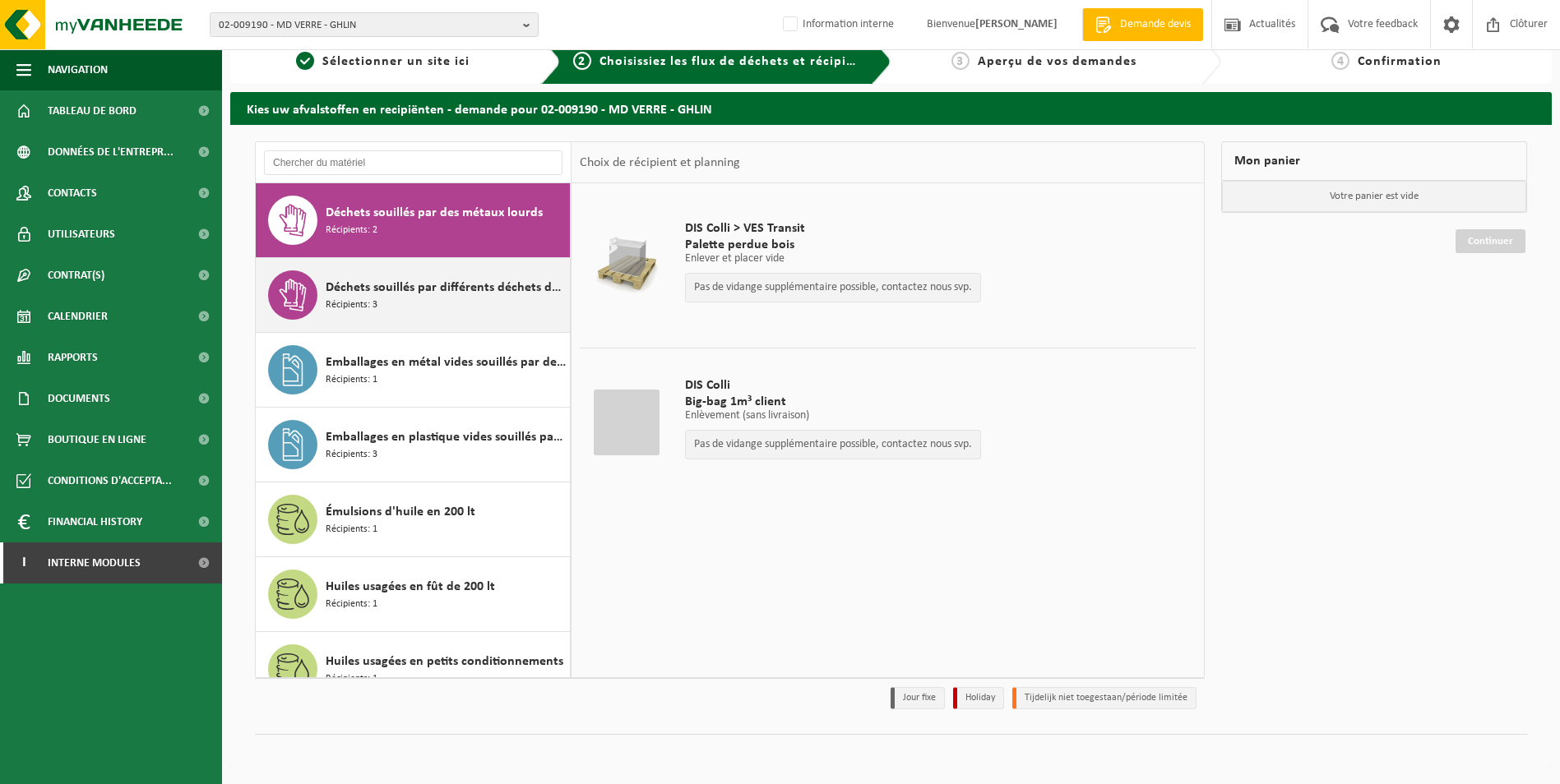
click at [426, 296] on span "Déchets souillés par différents déchets dangereux" at bounding box center [445, 287] width 240 height 20
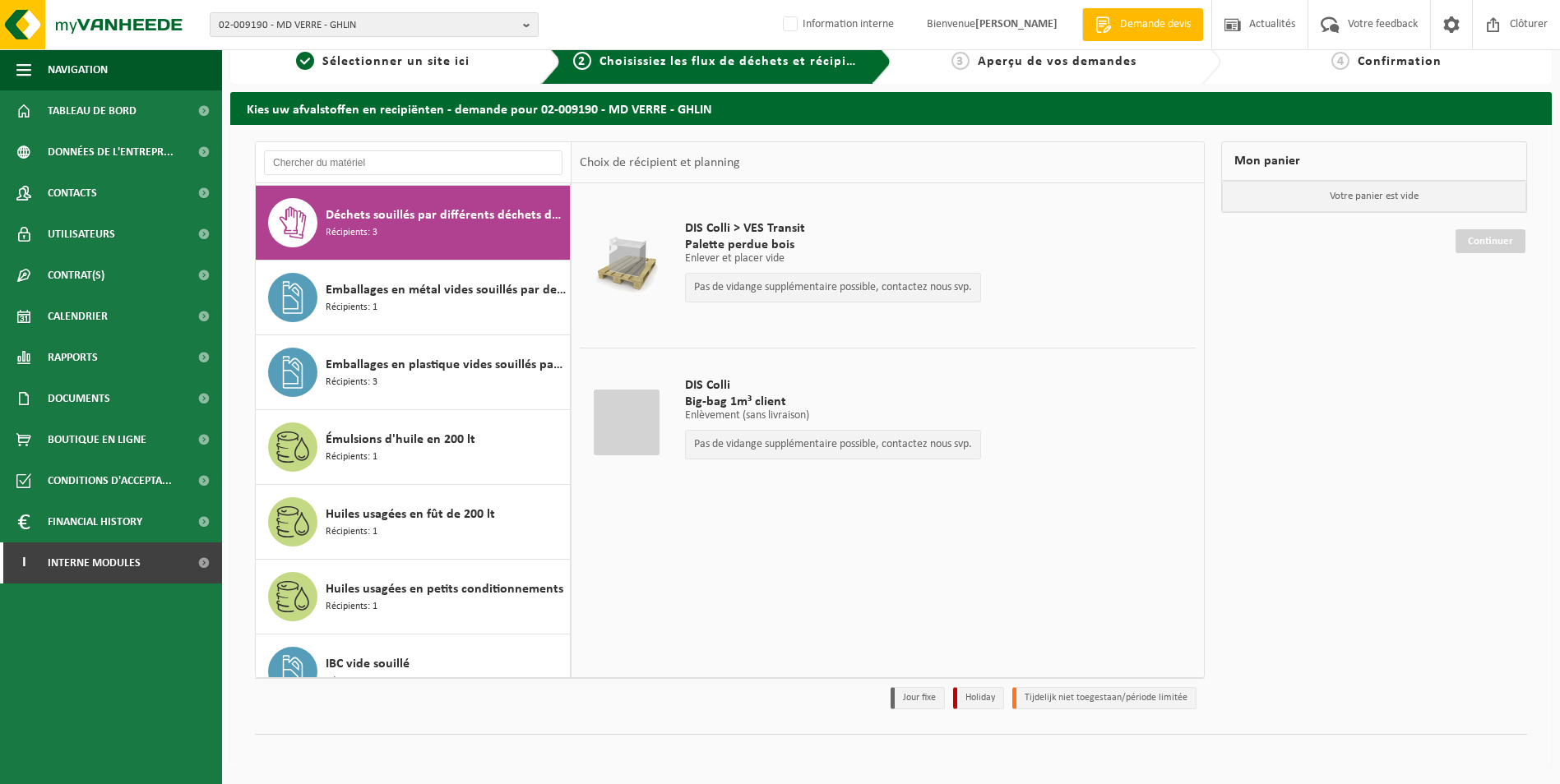
scroll to position [673, 0]
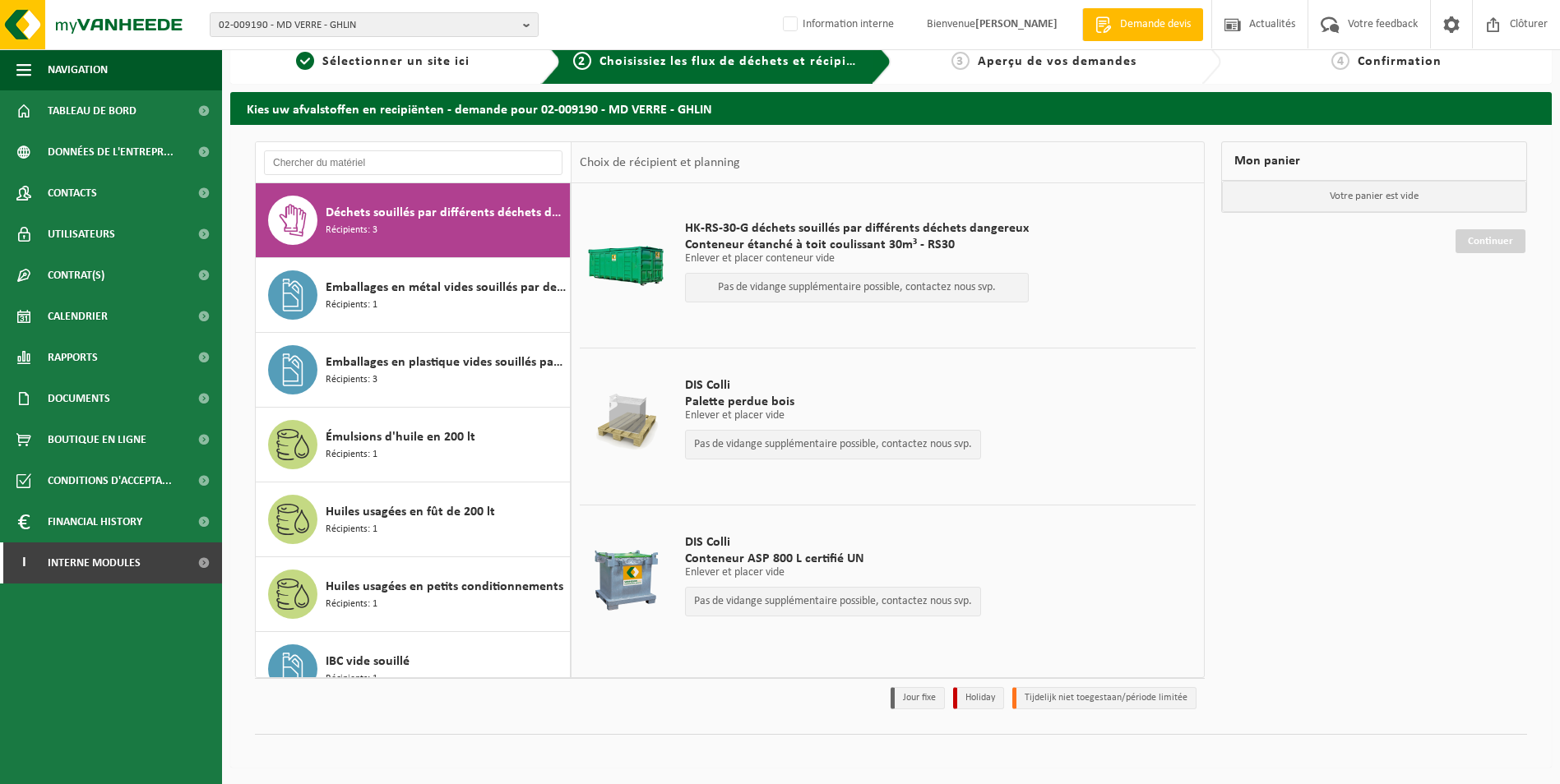
click at [1245, 342] on div "Mon panier Votre panier est vide Continuer" at bounding box center [1374, 430] width 323 height 577
